Goal: Information Seeking & Learning: Learn about a topic

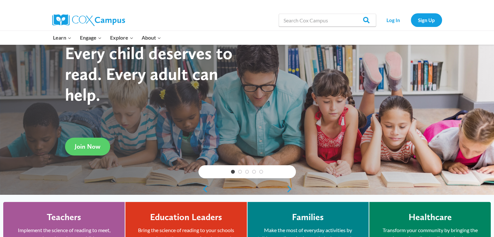
scroll to position [97, 0]
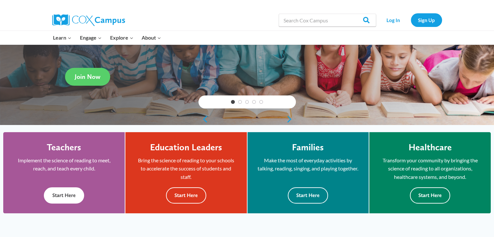
click at [67, 194] on button "Start Here" at bounding box center [64, 195] width 40 height 16
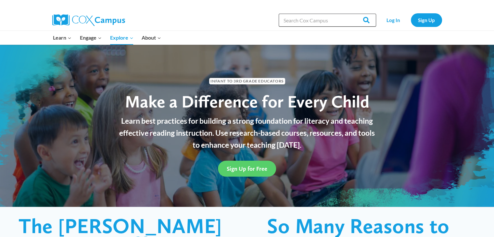
click at [308, 20] on input "Search in [URL][DOMAIN_NAME]" at bounding box center [327, 20] width 97 height 13
type input "talk with me"
click at [351, 14] on input "Search" at bounding box center [363, 20] width 25 height 13
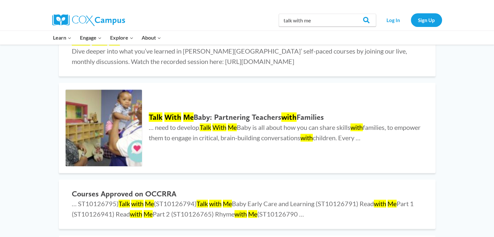
scroll to position [357, 0]
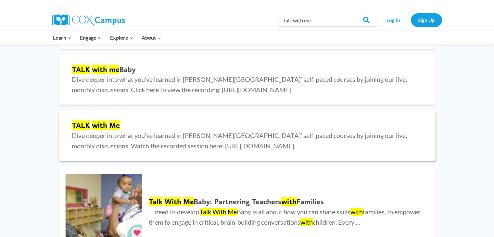
click at [91, 124] on h2 "TALK with Me" at bounding box center [247, 125] width 351 height 9
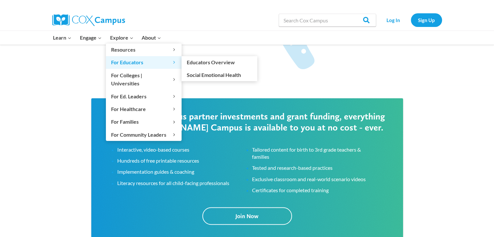
scroll to position [971, 0]
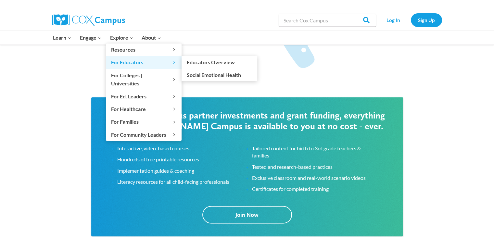
click at [136, 63] on span "For Educators Expand" at bounding box center [143, 62] width 65 height 8
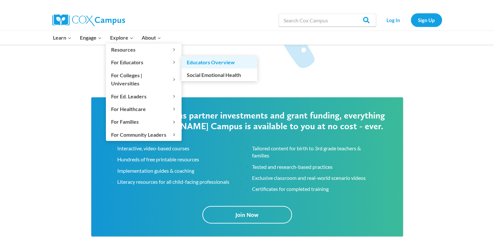
click at [210, 64] on link "Educators Overview" at bounding box center [220, 62] width 76 height 12
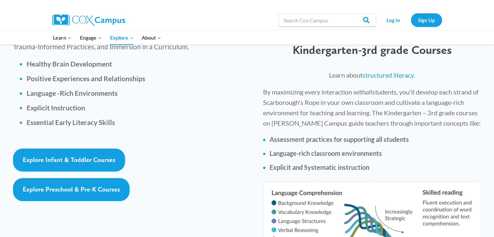
scroll to position [942, 0]
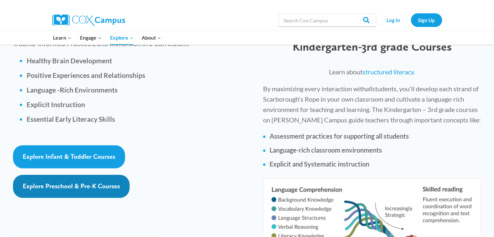
click at [93, 182] on span "Explore Preschool & Pre-K Courses" at bounding box center [71, 186] width 97 height 8
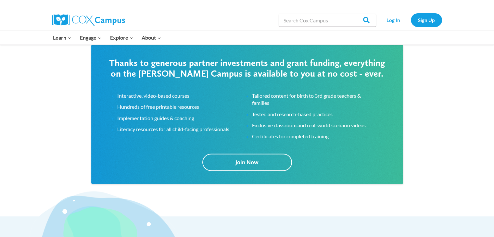
scroll to position [1007, 0]
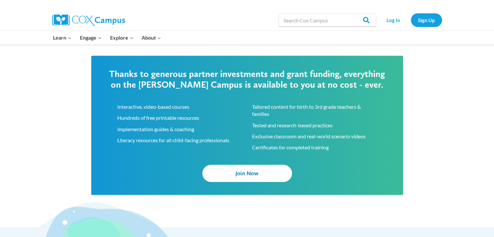
click at [243, 176] on span "Join Now" at bounding box center [247, 173] width 23 height 7
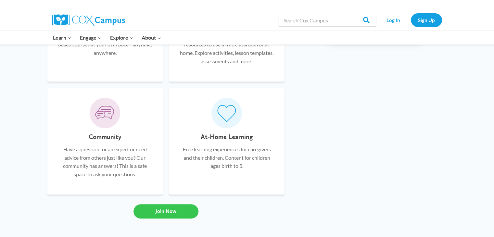
scroll to position [455, 0]
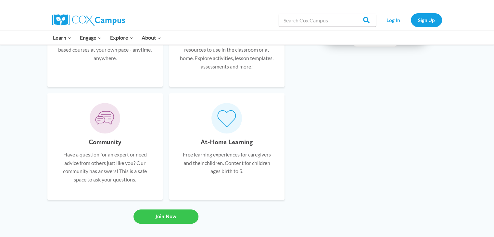
click at [156, 218] on span "Join Now" at bounding box center [166, 216] width 21 height 6
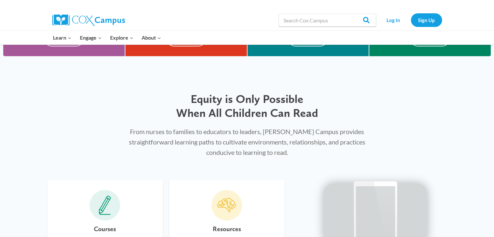
scroll to position [325, 0]
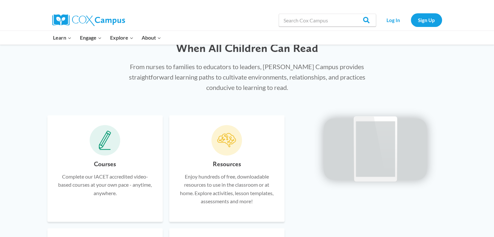
click at [99, 143] on icon at bounding box center [105, 140] width 12 height 19
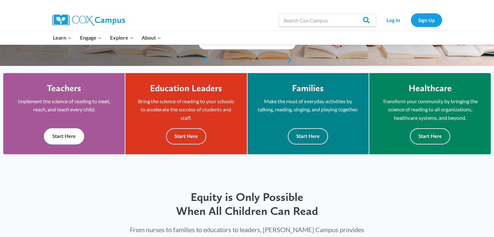
scroll to position [157, 0]
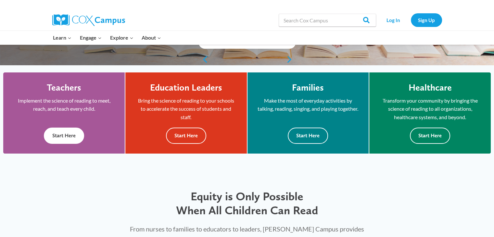
click at [64, 135] on button "Start Here" at bounding box center [64, 136] width 40 height 16
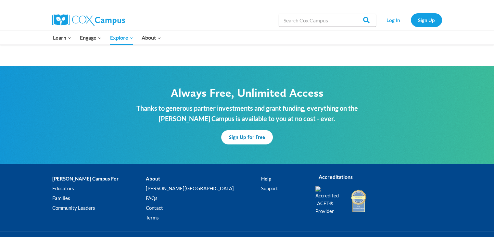
scroll to position [1949, 0]
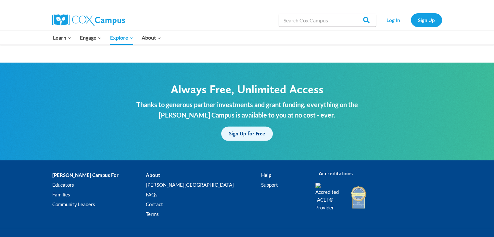
click at [235, 131] on span "Sign Up for Free" at bounding box center [247, 134] width 36 height 6
